Goal: Transaction & Acquisition: Book appointment/travel/reservation

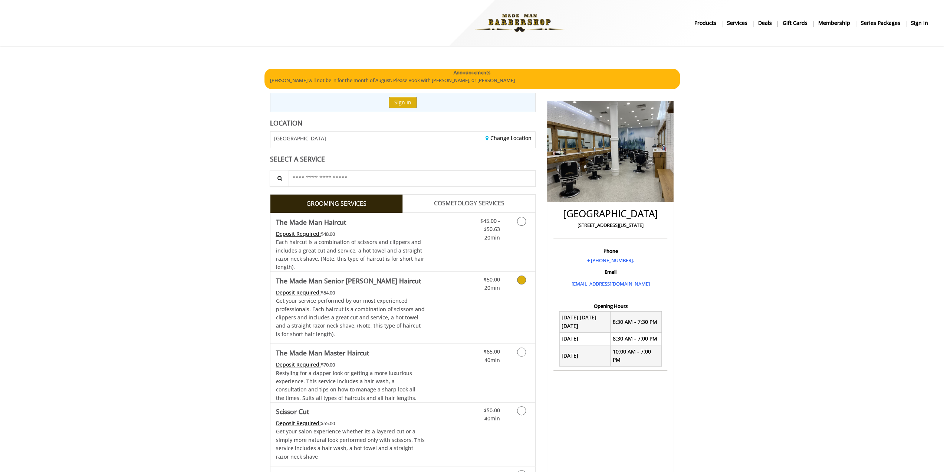
click at [379, 288] on div "Deposit Required: $54.00" at bounding box center [350, 292] width 149 height 8
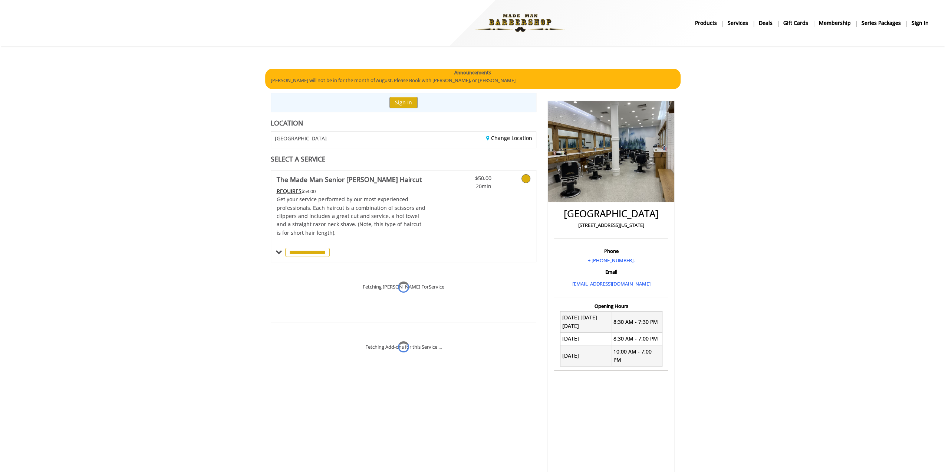
scroll to position [29, 0]
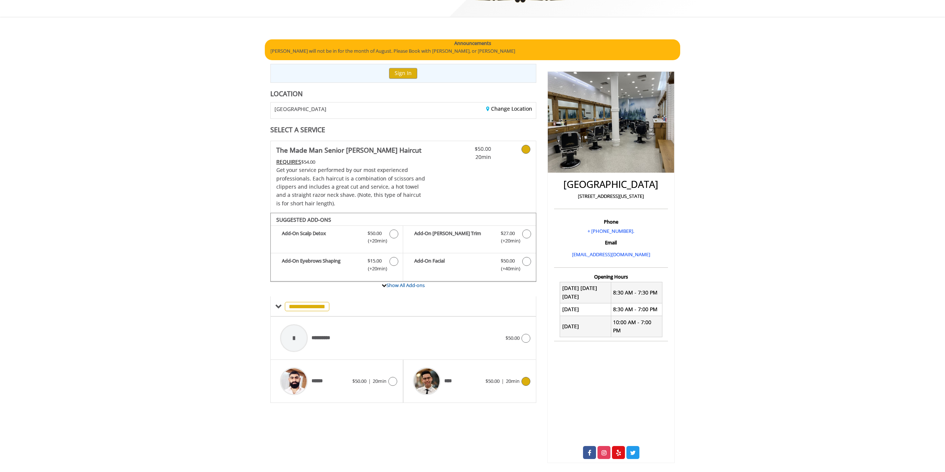
click at [453, 378] on span "****" at bounding box center [449, 381] width 11 height 8
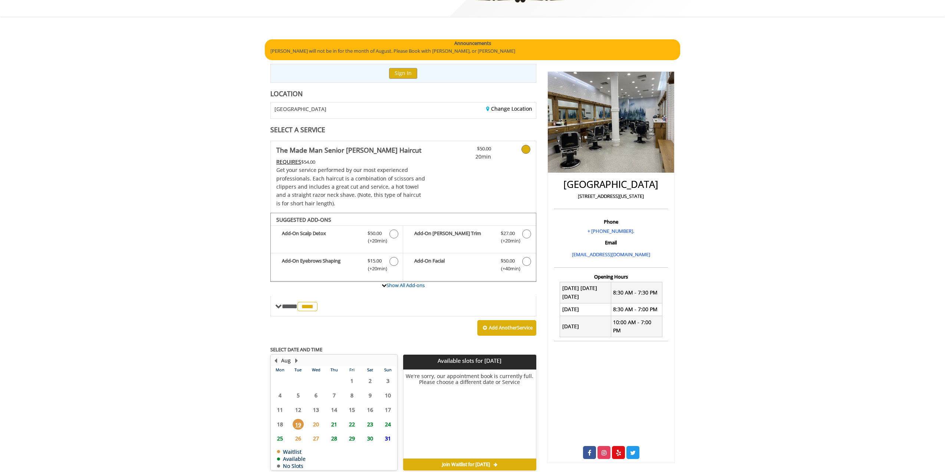
click at [316, 420] on span "20" at bounding box center [316, 424] width 11 height 11
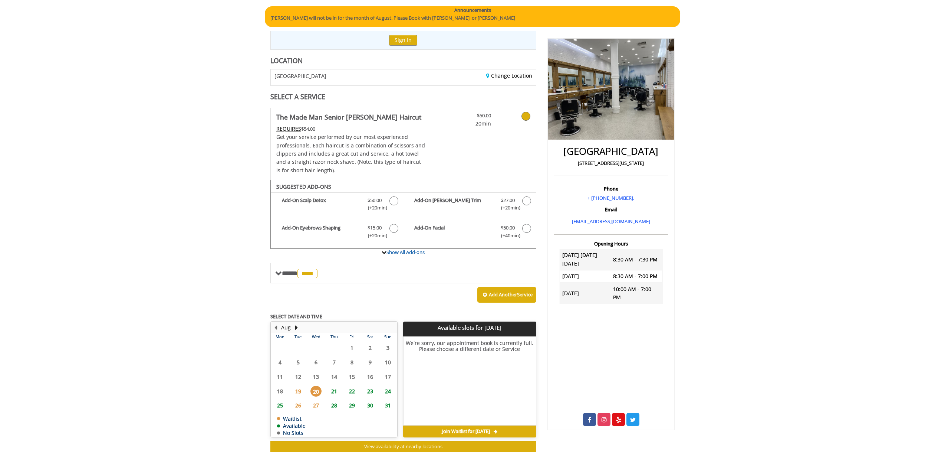
click at [334, 390] on span "21" at bounding box center [334, 390] width 11 height 11
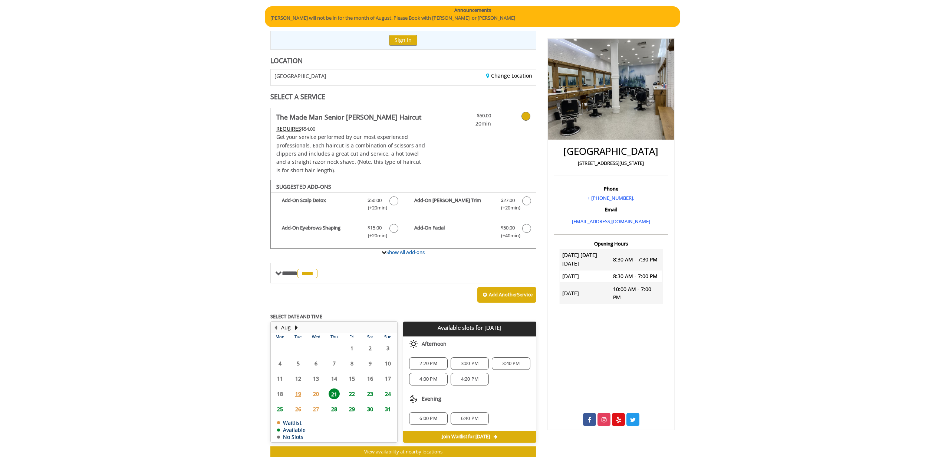
scroll to position [67, 0]
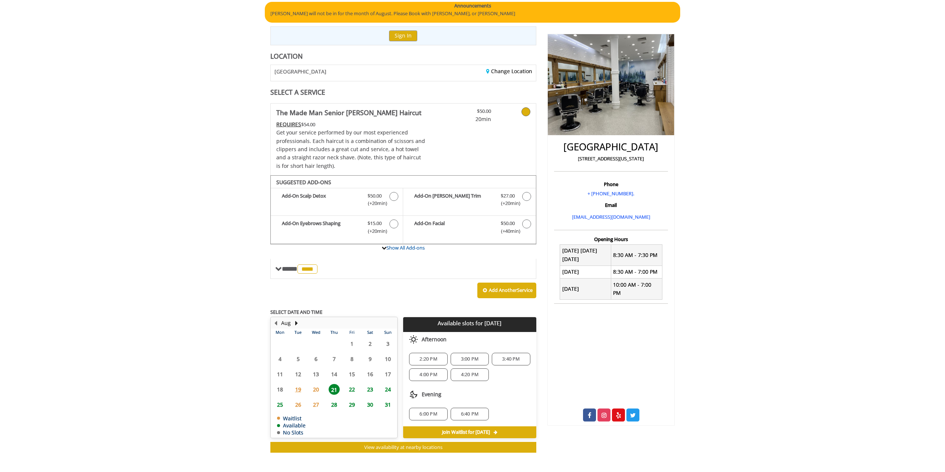
click at [350, 388] on span "22" at bounding box center [352, 389] width 11 height 11
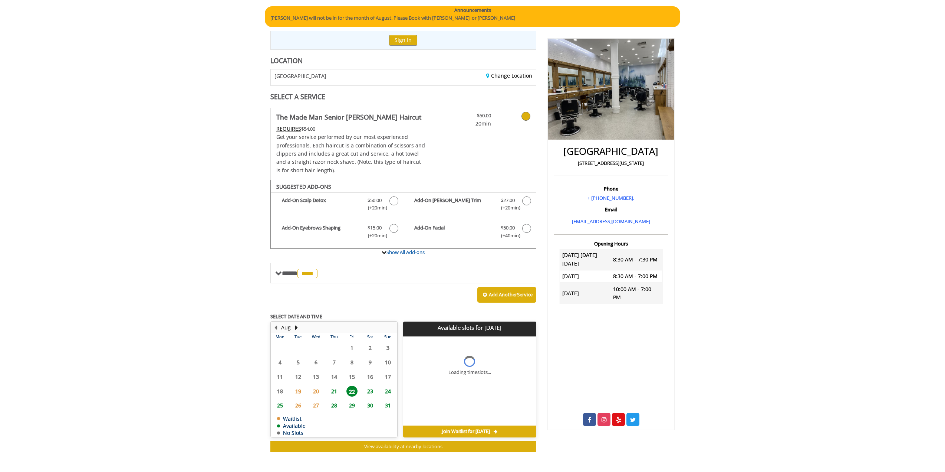
scroll to position [73, 0]
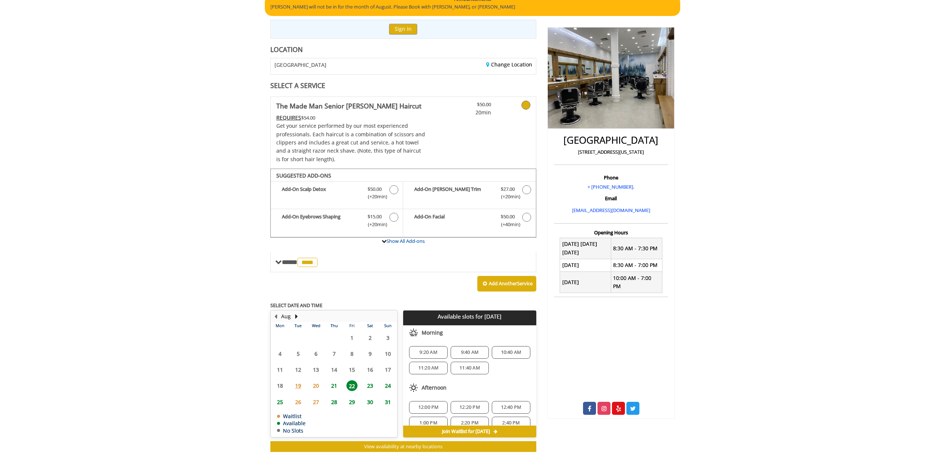
click at [368, 386] on span "23" at bounding box center [370, 385] width 11 height 11
click at [385, 384] on span "24" at bounding box center [388, 385] width 11 height 11
click at [426, 349] on span "1:00 PM" at bounding box center [428, 352] width 17 height 6
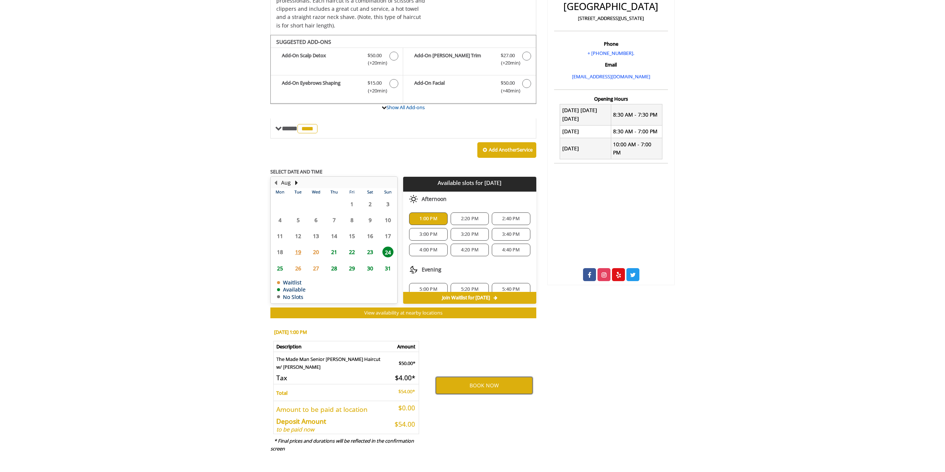
click at [485, 384] on button "BOOK NOW" at bounding box center [484, 385] width 97 height 17
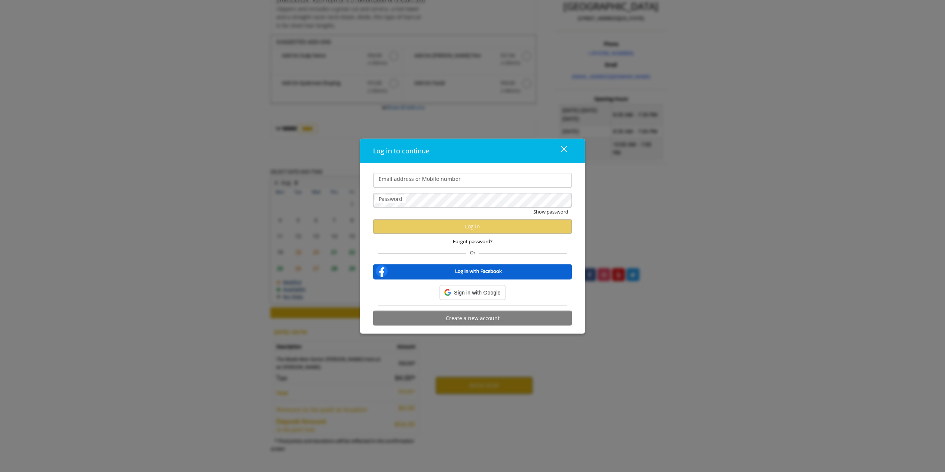
type input "**********"
click at [453, 227] on button "Log in" at bounding box center [472, 226] width 199 height 14
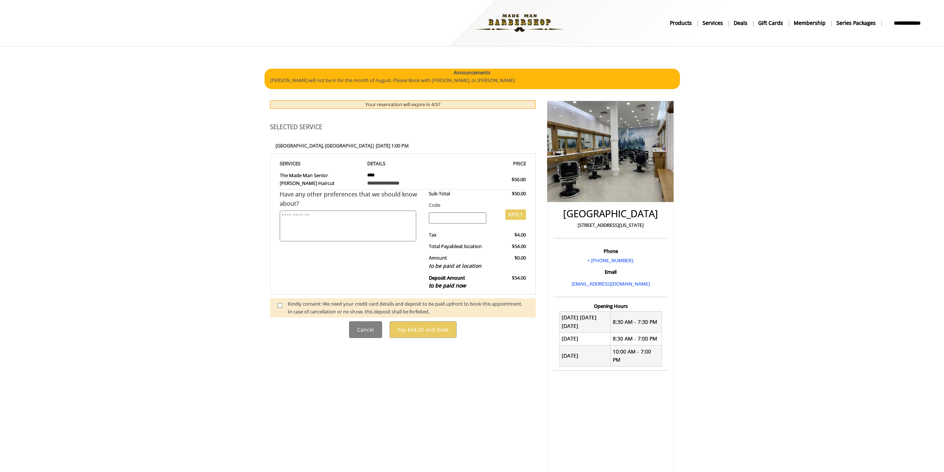
click at [285, 304] on span at bounding box center [283, 308] width 22 height 16
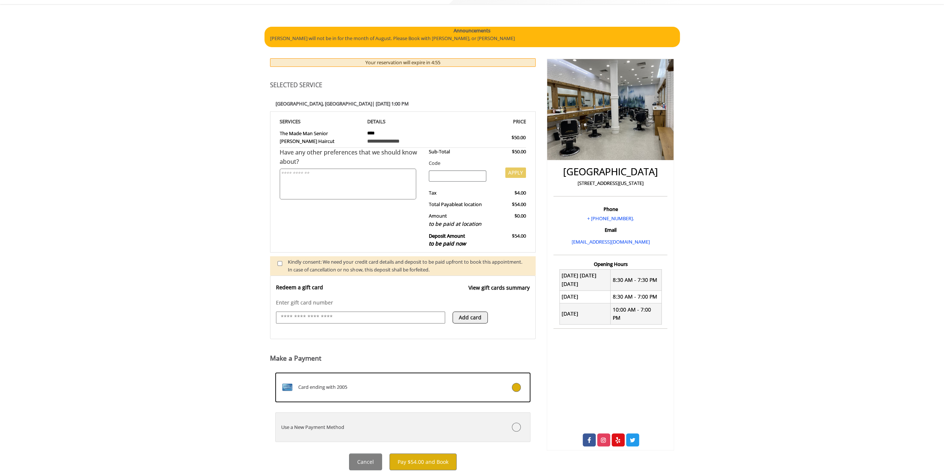
scroll to position [65, 0]
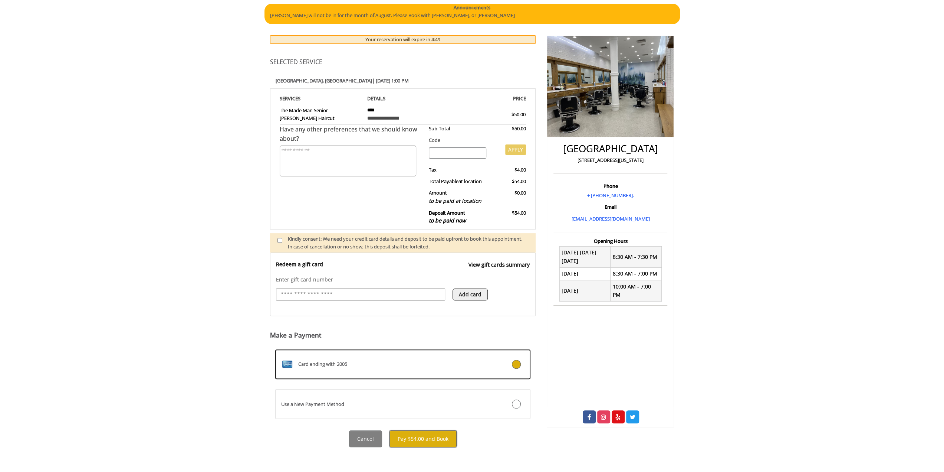
click at [442, 439] on button "Pay $54.00 and Book" at bounding box center [423, 438] width 67 height 17
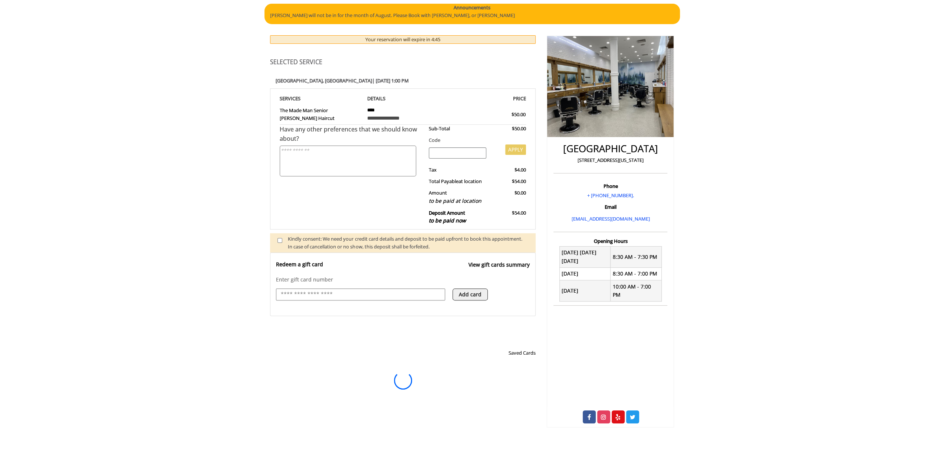
scroll to position [0, 0]
